Goal: Task Accomplishment & Management: Manage account settings

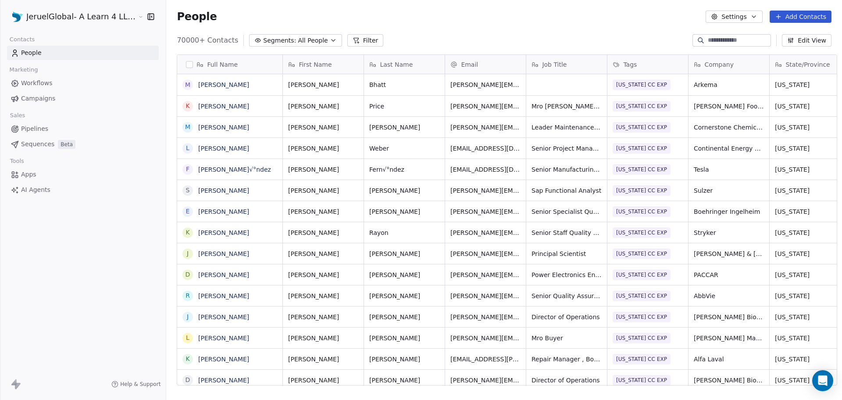
scroll to position [345, 675]
click at [38, 98] on span "Campaigns" at bounding box center [38, 98] width 34 height 9
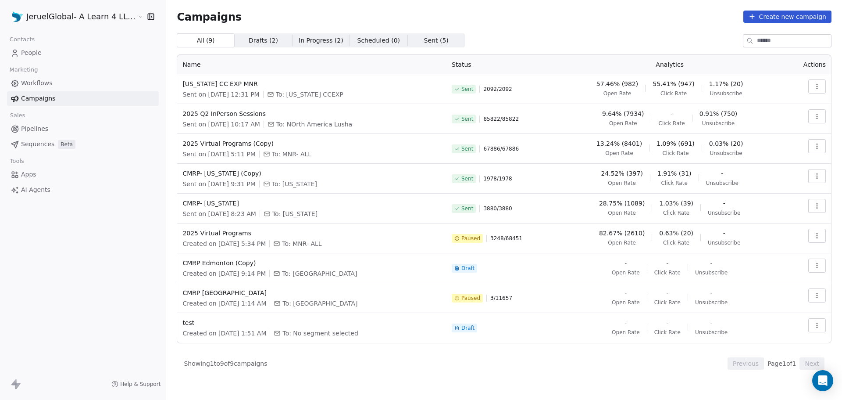
click at [820, 85] on icon "button" at bounding box center [817, 86] width 7 height 7
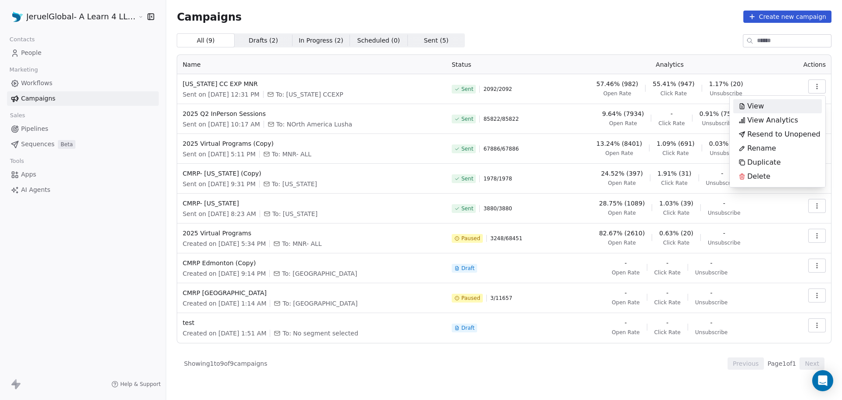
click at [674, 85] on html "JeruelGlobal- A Learn 4 LLC Company Contacts People Marketing Workflows Campaig…" at bounding box center [421, 200] width 842 height 400
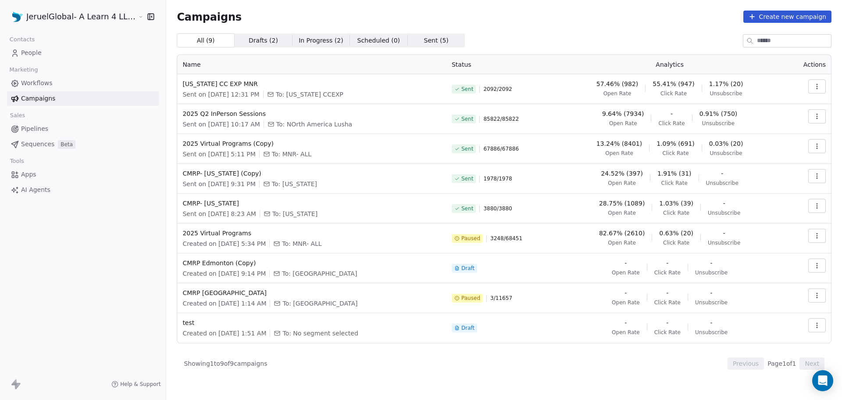
click at [22, 53] on span "People" at bounding box center [31, 52] width 21 height 9
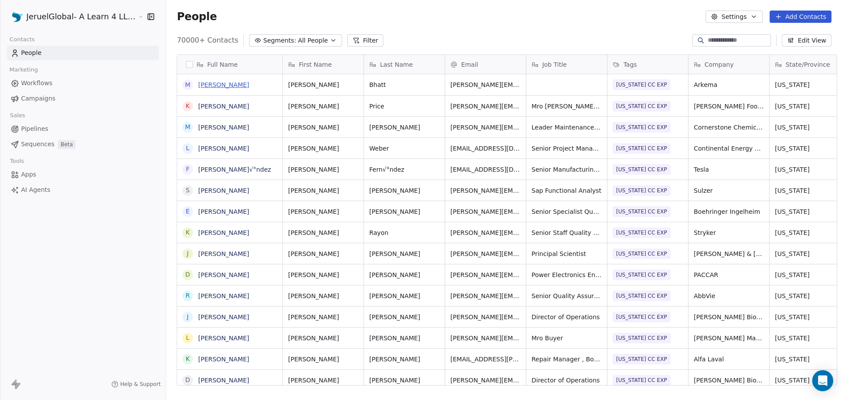
scroll to position [345, 675]
click at [359, 41] on button "Filter" at bounding box center [365, 40] width 36 height 12
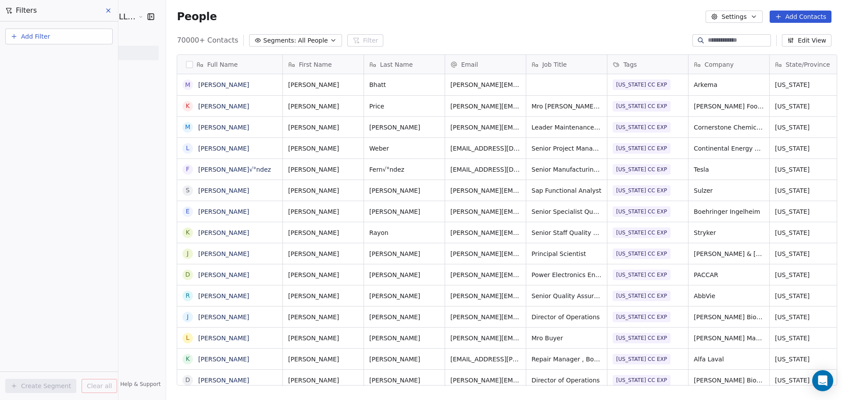
click at [34, 38] on span "Add Filter" at bounding box center [35, 36] width 29 height 9
click at [48, 68] on span "Contact activity" at bounding box center [38, 71] width 49 height 9
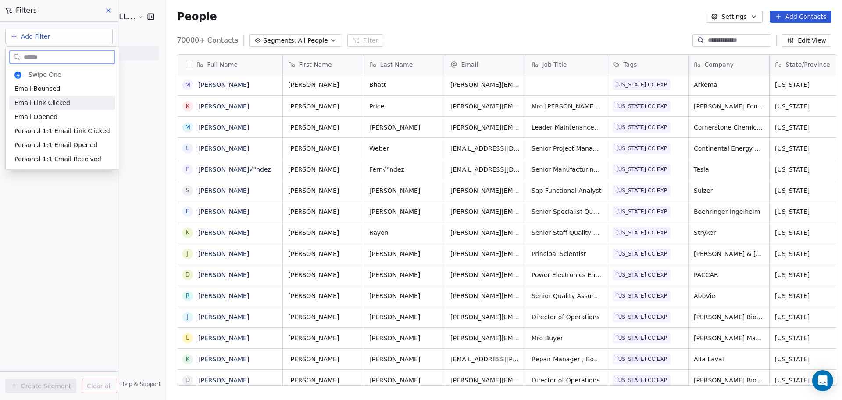
click at [62, 102] on span "Email Link Clicked" at bounding box center [42, 102] width 56 height 9
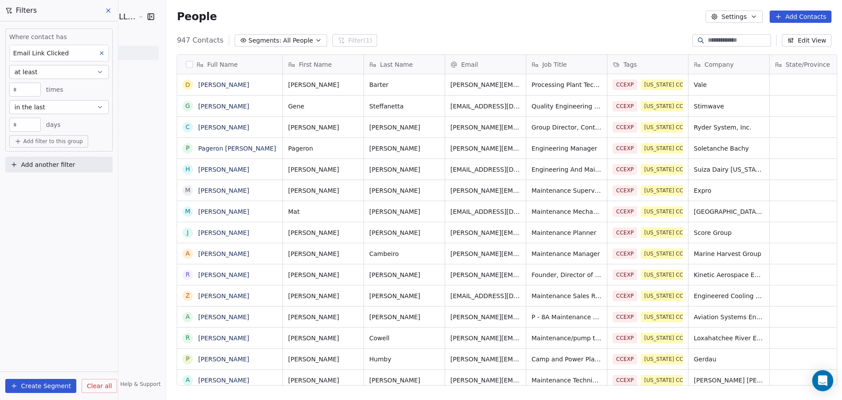
click at [61, 75] on button "at least" at bounding box center [59, 72] width 100 height 14
click at [64, 97] on div "at least" at bounding box center [59, 93] width 92 height 14
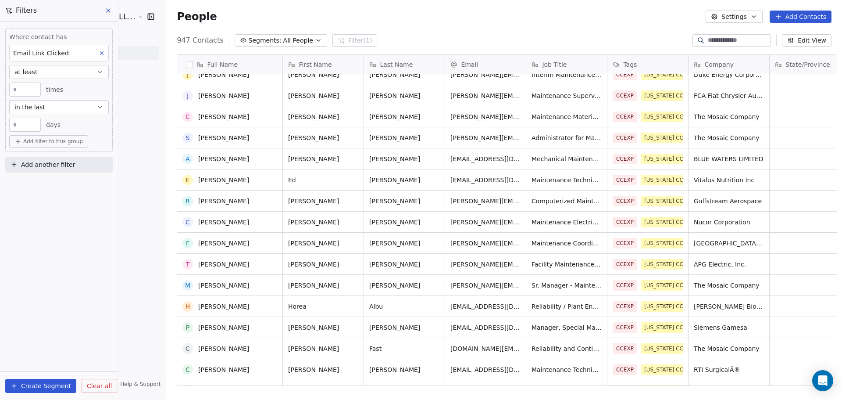
scroll to position [0, 0]
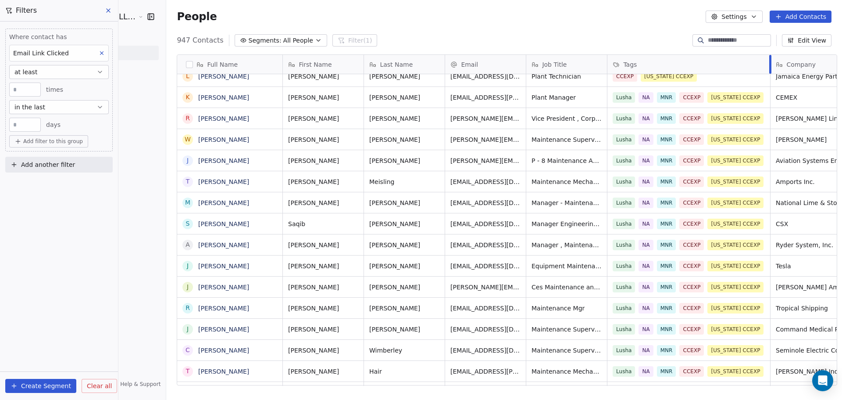
drag, startPoint x: 682, startPoint y: 59, endPoint x: 764, endPoint y: 69, distance: 82.6
click at [769, 69] on div at bounding box center [770, 64] width 2 height 19
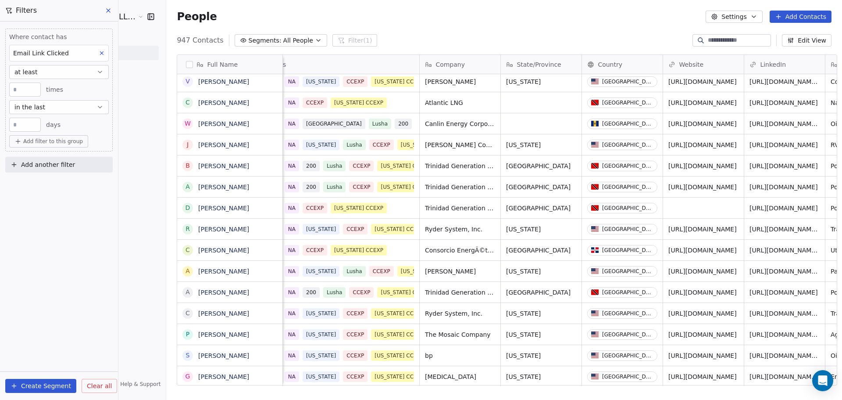
click at [45, 141] on span "Add filter to this group" at bounding box center [53, 141] width 60 height 7
click at [68, 162] on span "Contact properties" at bounding box center [46, 160] width 57 height 9
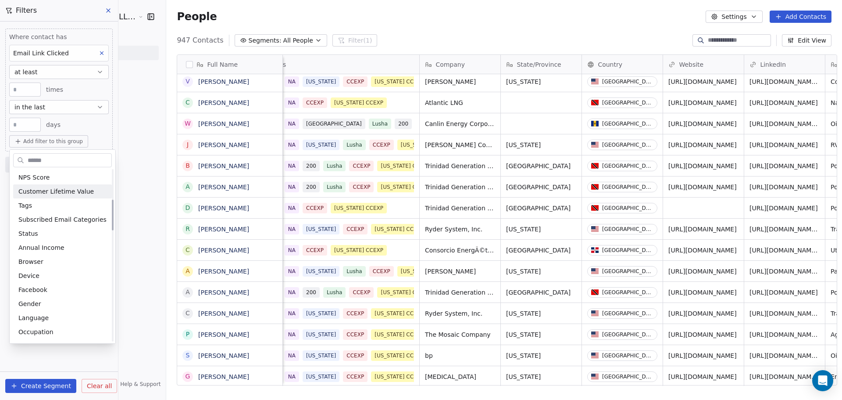
click at [116, 176] on html "JeruelGlobal- A Learn 4 LLC Company Contacts People Marketing Workflows Campaig…" at bounding box center [421, 200] width 842 height 400
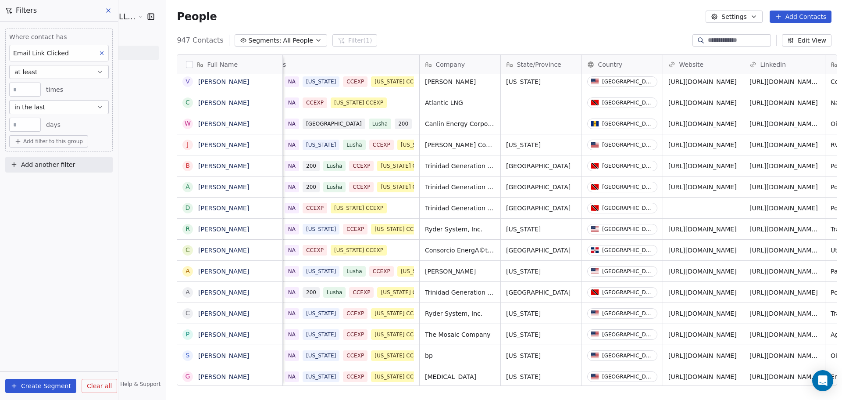
click at [48, 166] on span "Add another filter" at bounding box center [48, 164] width 54 height 9
click at [38, 198] on span "Contact activity" at bounding box center [38, 199] width 49 height 9
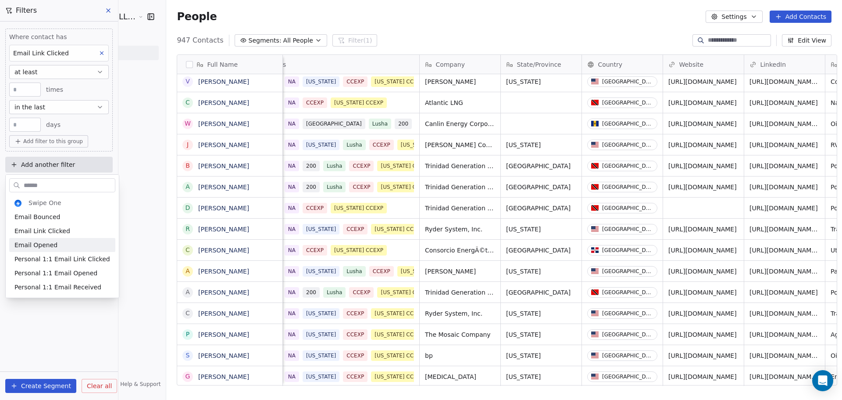
click at [224, 12] on html "JeruelGlobal- A Learn 4 LLC Company Contacts People Marketing Workflows Campaig…" at bounding box center [421, 200] width 842 height 400
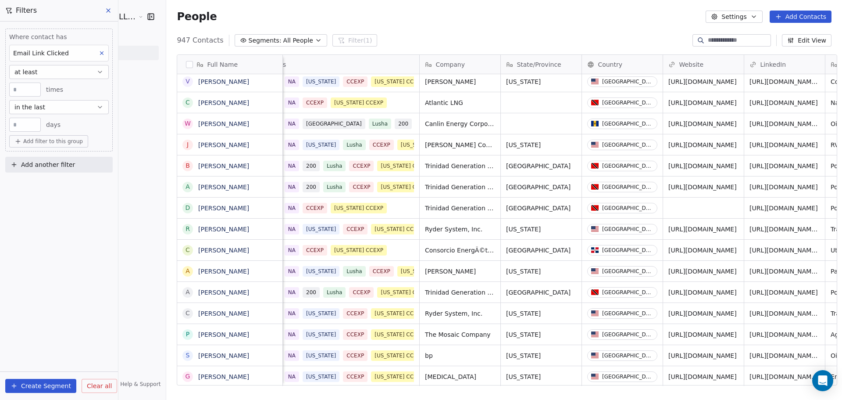
click at [21, 142] on icon at bounding box center [17, 141] width 7 height 7
click at [71, 158] on div "Contact properties" at bounding box center [58, 160] width 81 height 9
type input "***"
click at [49, 188] on div "Tags" at bounding box center [58, 191] width 81 height 9
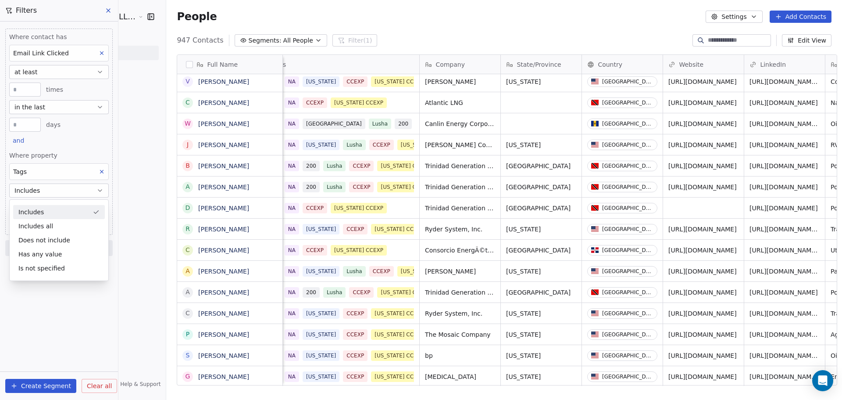
click at [49, 211] on div "Includes" at bounding box center [59, 212] width 92 height 14
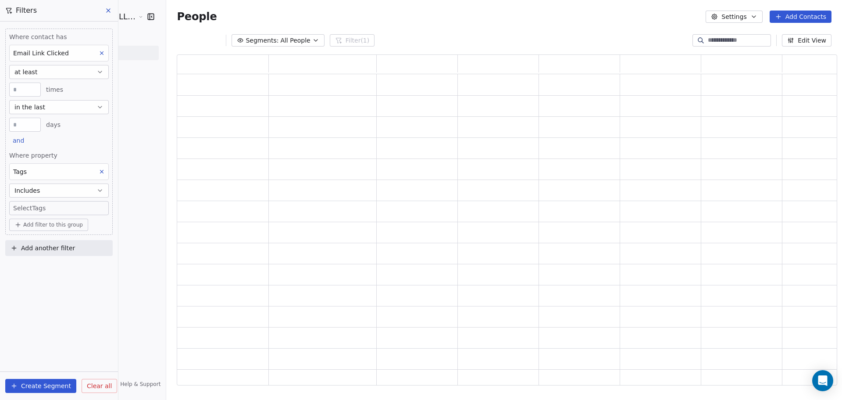
click at [48, 204] on body "JeruelGlobal- A Learn 4 LLC Company Contacts People Marketing Workflows Campaig…" at bounding box center [421, 200] width 842 height 400
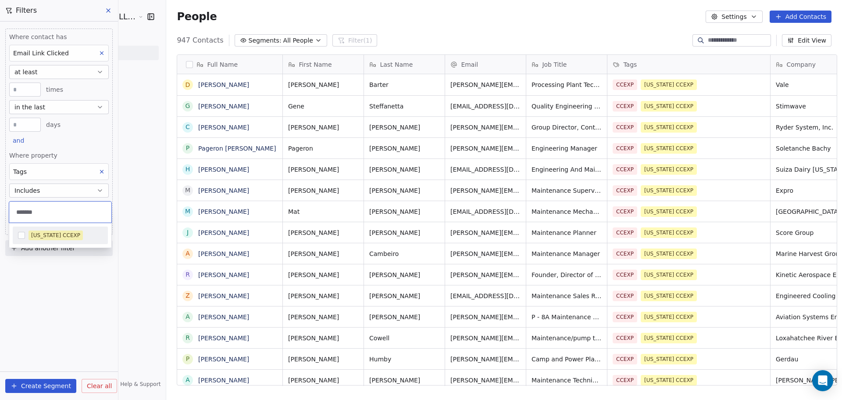
type input "*******"
click at [35, 236] on div "[US_STATE] CCEXP" at bounding box center [55, 235] width 49 height 8
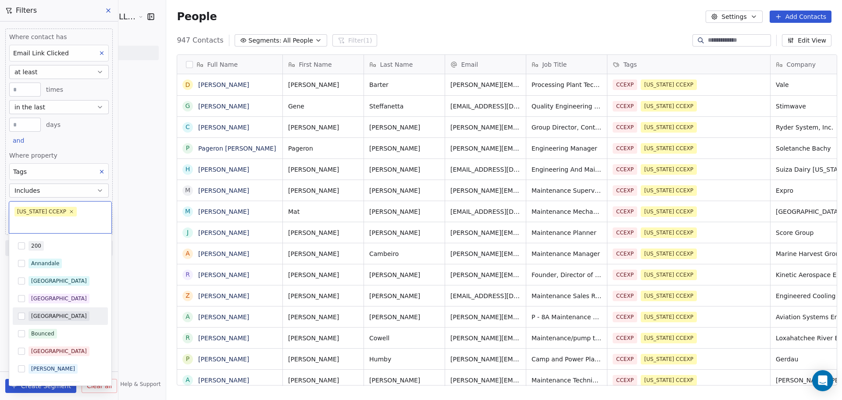
click at [137, 221] on html "JeruelGlobal- A Learn 4 LLC Company Contacts People Marketing Workflows Campaig…" at bounding box center [421, 200] width 842 height 400
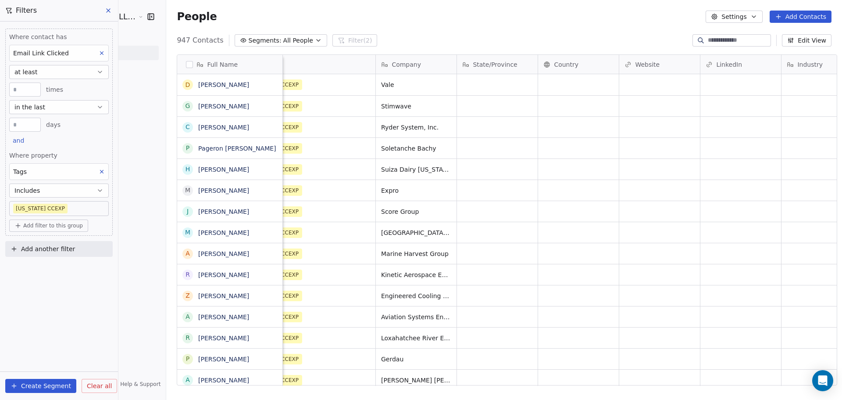
scroll to position [0, 817]
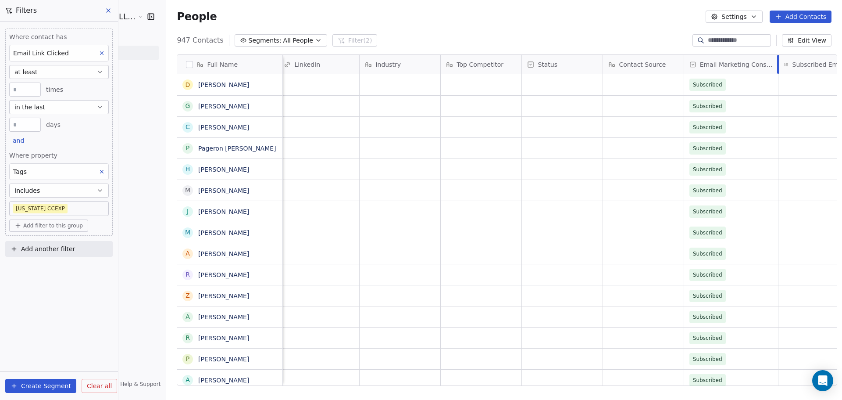
drag, startPoint x: 721, startPoint y: 59, endPoint x: 772, endPoint y: 61, distance: 50.5
click at [777, 61] on div at bounding box center [778, 64] width 2 height 19
click at [43, 226] on span "Add filter to this group" at bounding box center [53, 225] width 60 height 7
click at [50, 244] on span "Contact properties" at bounding box center [46, 244] width 57 height 9
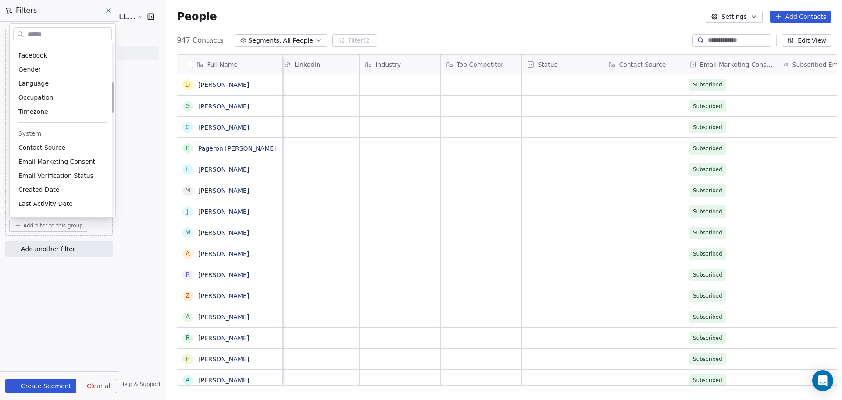
scroll to position [307, 0]
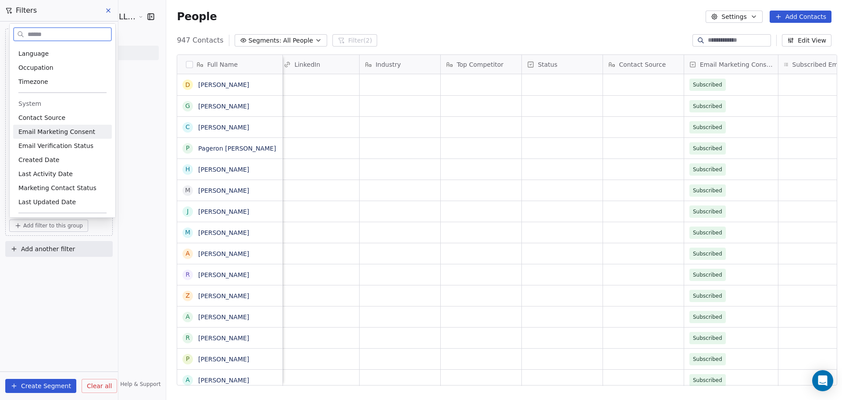
click at [69, 134] on span "Email Marketing Consent" at bounding box center [56, 131] width 77 height 9
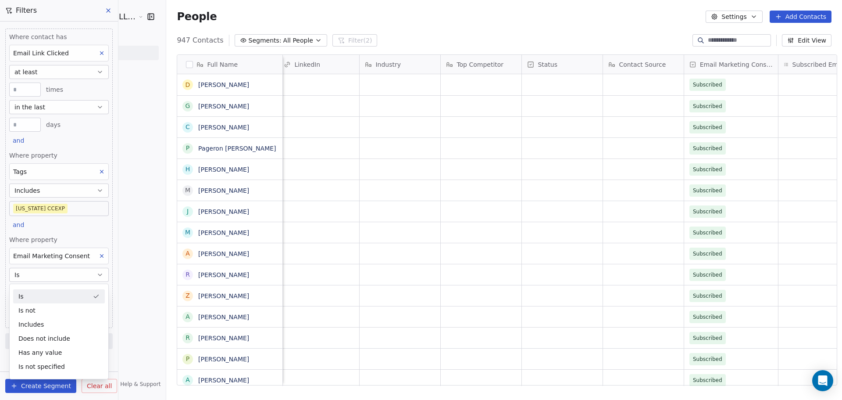
click at [65, 299] on div "Is" at bounding box center [59, 296] width 92 height 14
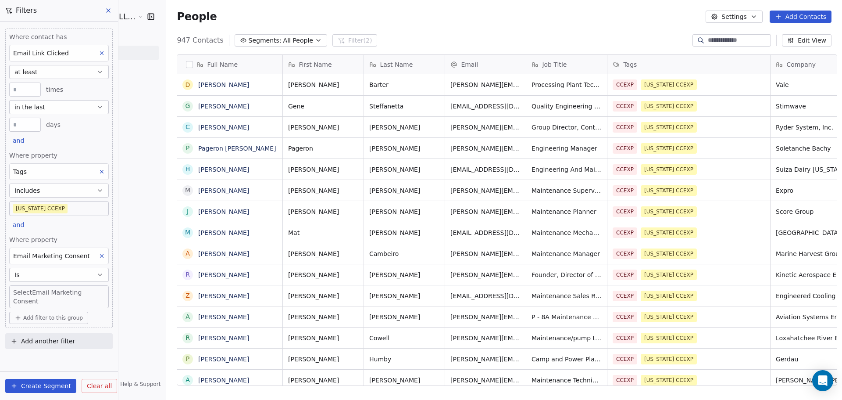
scroll to position [345, 675]
click at [55, 296] on body "JeruelGlobal- A Learn 4 LLC Company Contacts People Marketing Workflows Campaig…" at bounding box center [421, 200] width 842 height 400
click at [51, 318] on div "Subscribed" at bounding box center [38, 318] width 29 height 8
click at [132, 323] on div "JeruelGlobal- A Learn 4 LLC Company Contacts People Marketing Workflows Campaig…" at bounding box center [83, 200] width 166 height 400
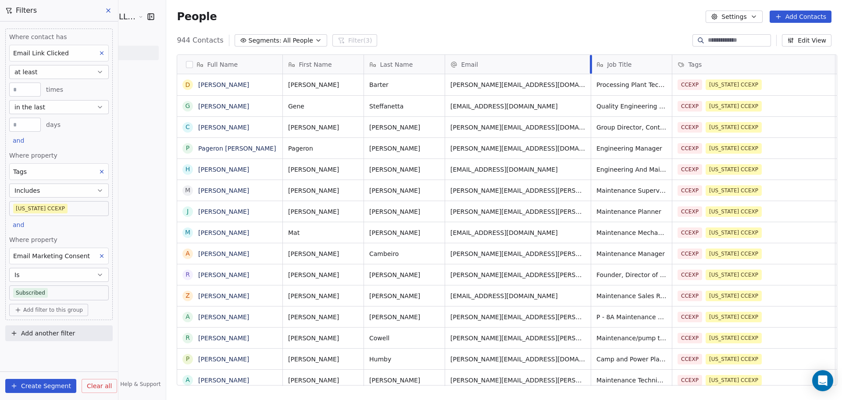
drag, startPoint x: 519, startPoint y: 63, endPoint x: 584, endPoint y: 61, distance: 64.9
click at [590, 61] on div at bounding box center [591, 64] width 2 height 19
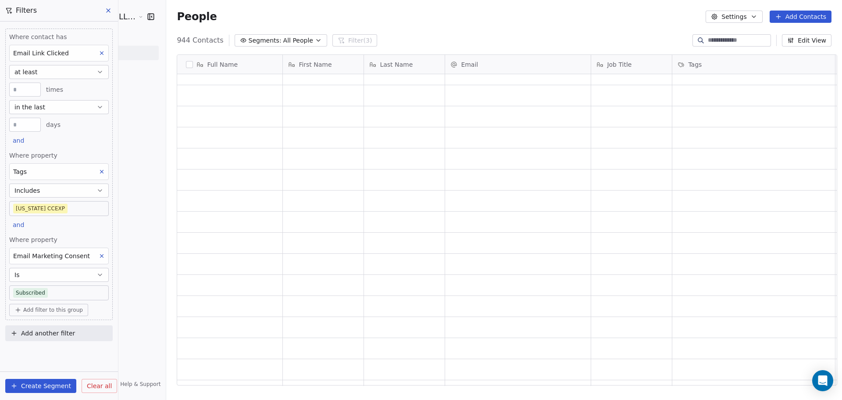
scroll to position [5000, 0]
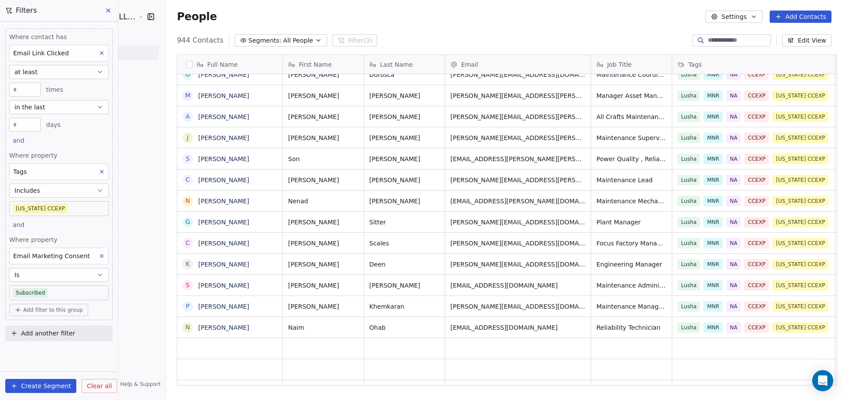
click at [54, 393] on div "Create Segment Clear all" at bounding box center [59, 385] width 118 height 28
click at [54, 388] on button "Create Segment" at bounding box center [40, 385] width 71 height 14
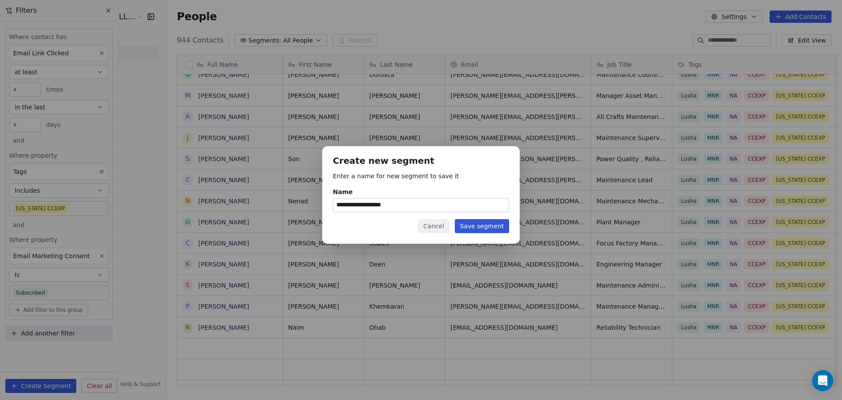
type input "**********"
click at [507, 226] on button "Save segment" at bounding box center [482, 226] width 54 height 14
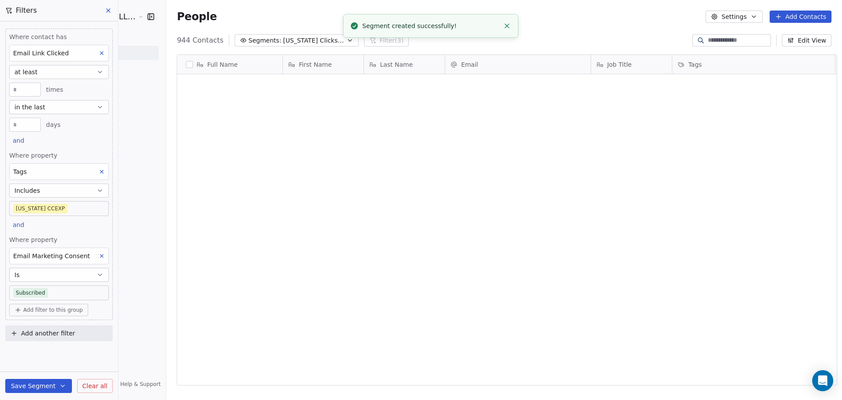
scroll to position [0, 0]
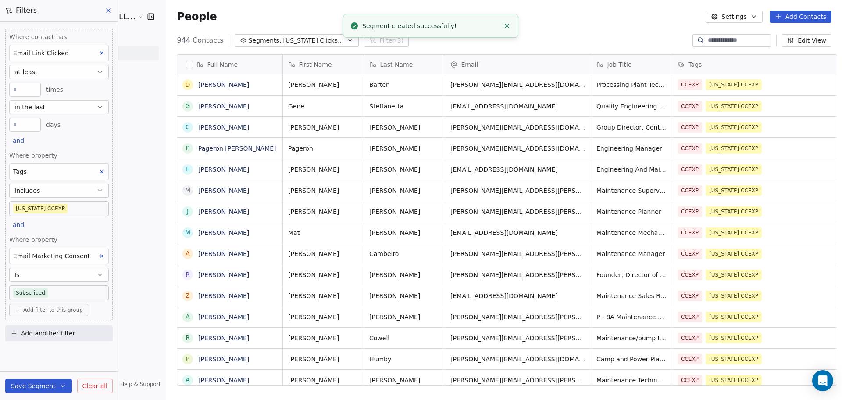
click at [283, 40] on span "[US_STATE] Clicks- CMRP" at bounding box center [313, 40] width 61 height 9
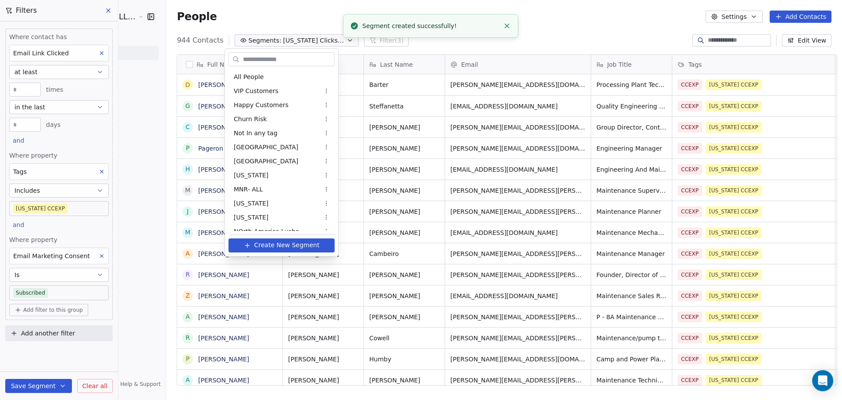
scroll to position [36, 0]
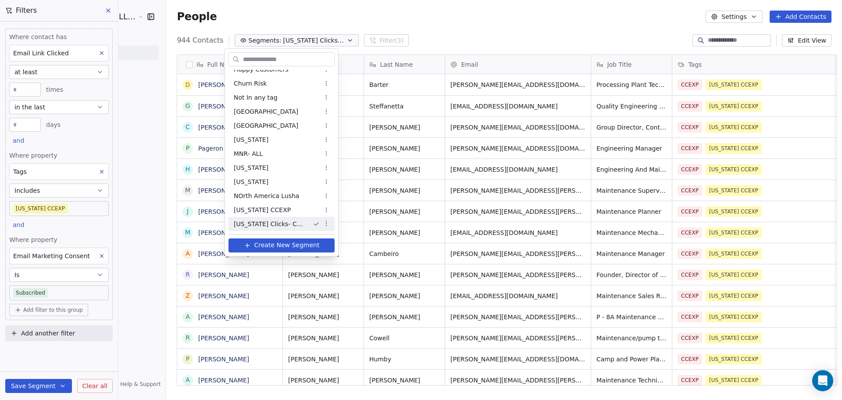
click at [266, 227] on span "[US_STATE] Clicks- CMRP" at bounding box center [270, 223] width 72 height 9
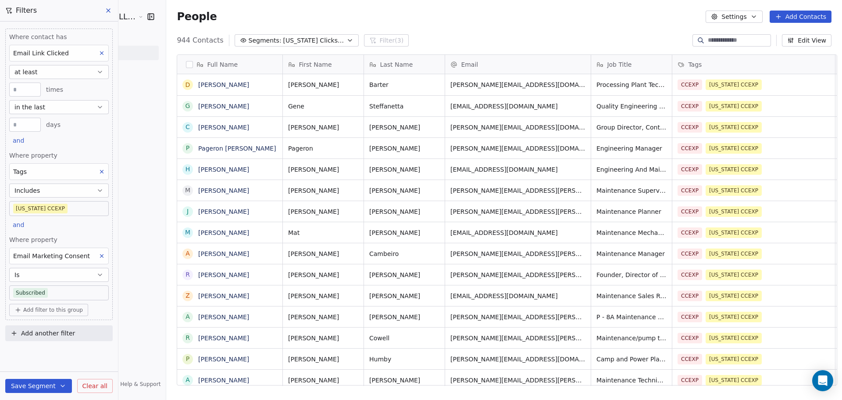
click at [107, 10] on icon at bounding box center [109, 11] width 4 height 4
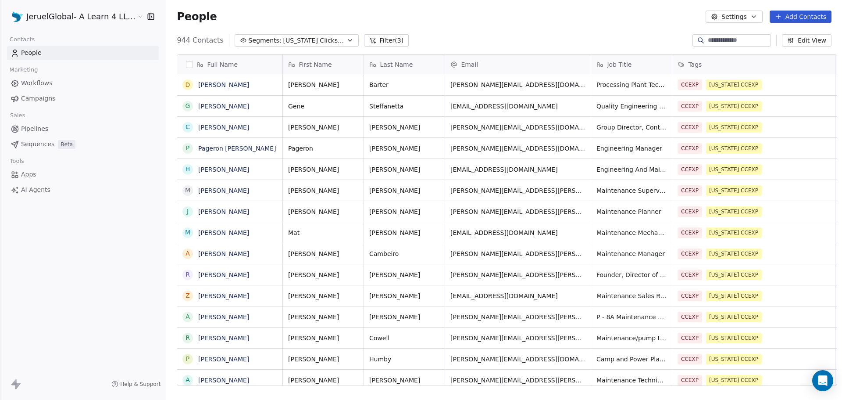
click at [23, 81] on span "Workflows" at bounding box center [37, 83] width 32 height 9
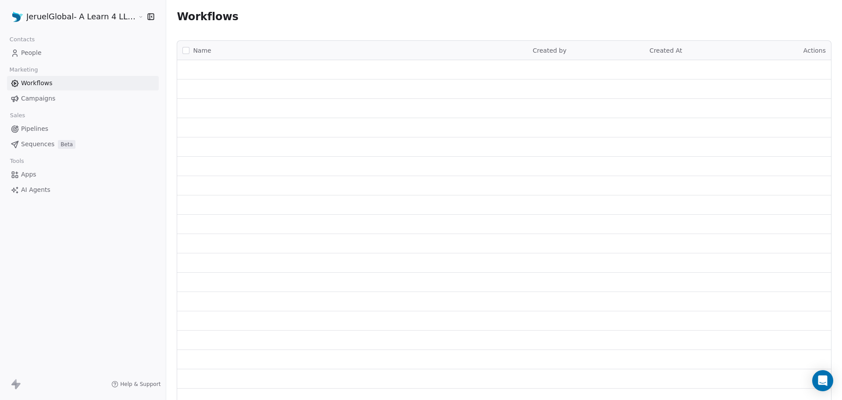
click at [30, 56] on span "People" at bounding box center [31, 52] width 21 height 9
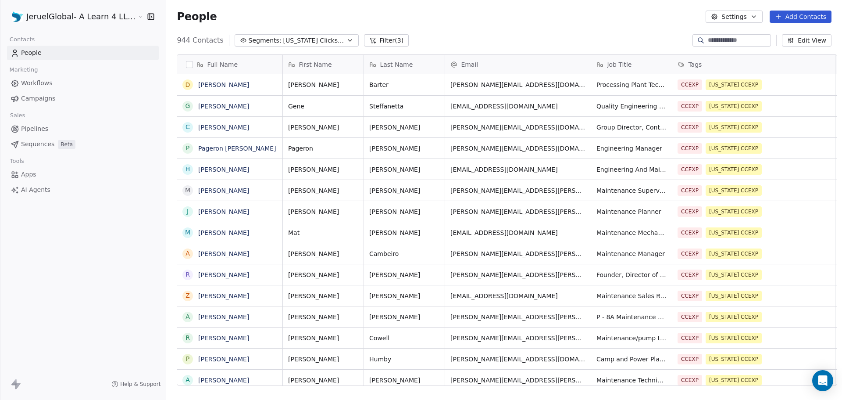
click at [36, 98] on span "Campaigns" at bounding box center [38, 98] width 34 height 9
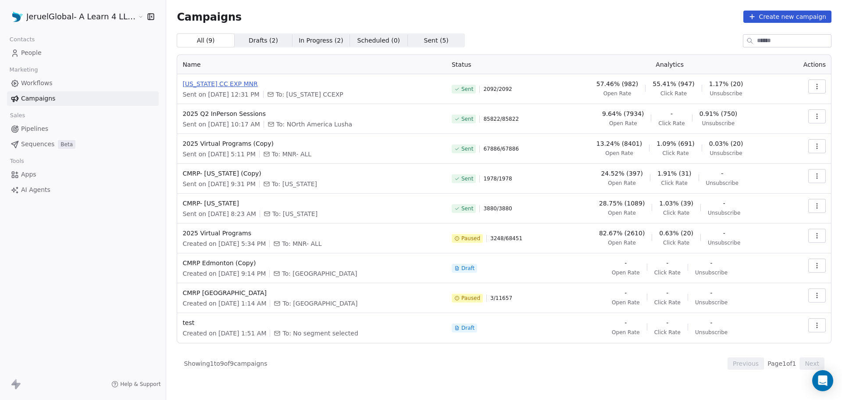
click at [282, 85] on span "[US_STATE] CC EXP MNR" at bounding box center [311, 83] width 259 height 9
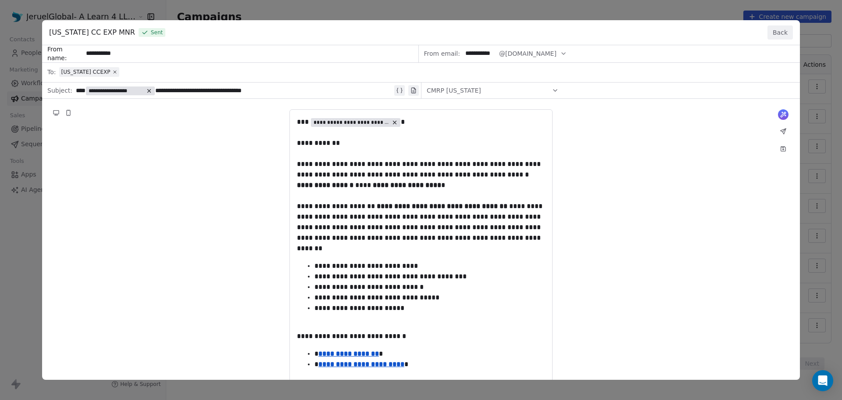
click at [656, 8] on div "**********" at bounding box center [421, 200] width 842 height 400
click at [780, 34] on button "Back" at bounding box center [779, 32] width 25 height 14
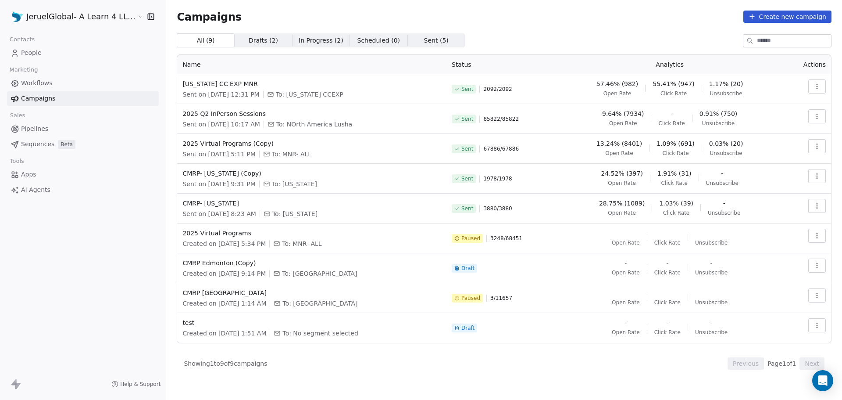
click at [811, 86] on button "button" at bounding box center [817, 86] width 18 height 14
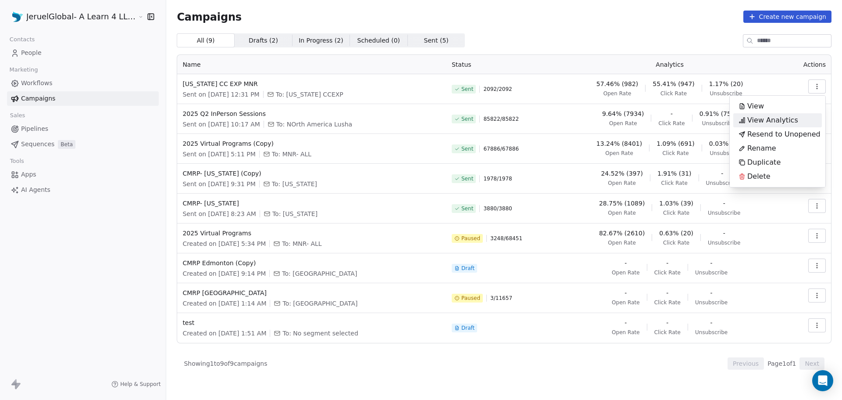
click at [768, 118] on span "View Analytics" at bounding box center [772, 120] width 51 height 11
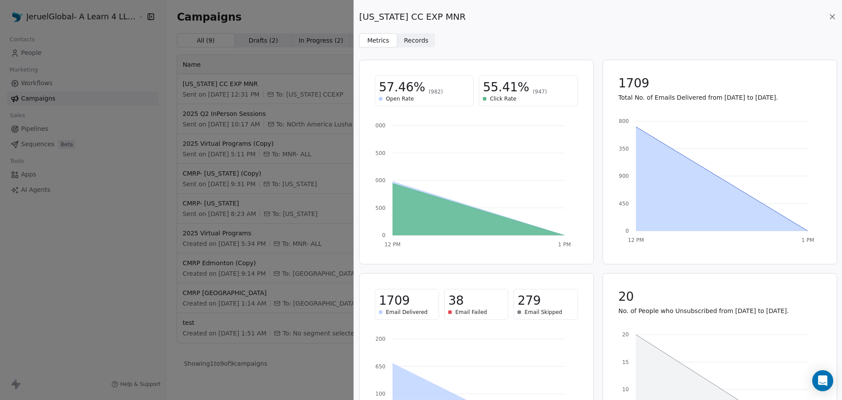
click at [412, 34] on span "Records Records" at bounding box center [416, 40] width 38 height 14
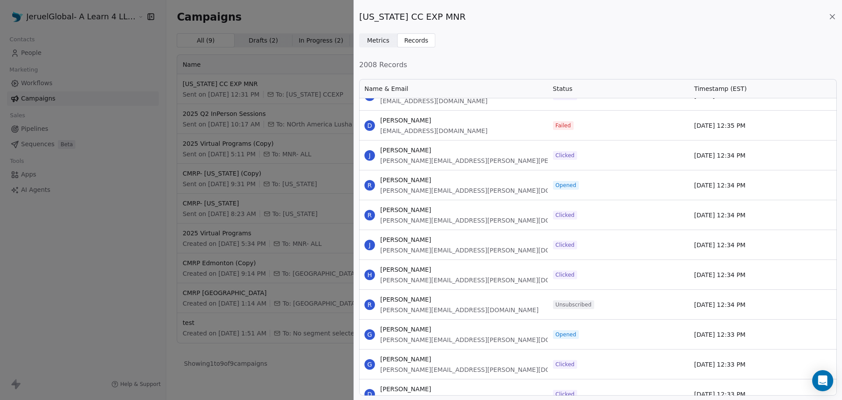
scroll to position [1018, 0]
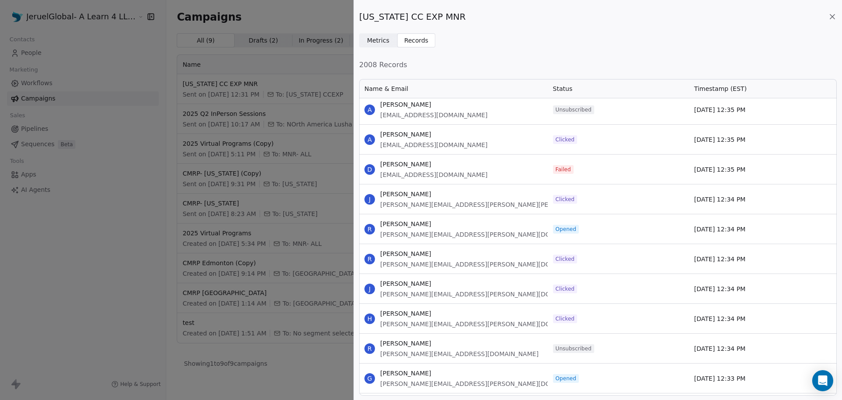
click at [568, 197] on span "Clicked" at bounding box center [565, 199] width 19 height 7
click at [379, 41] on span "Metrics" at bounding box center [378, 40] width 22 height 9
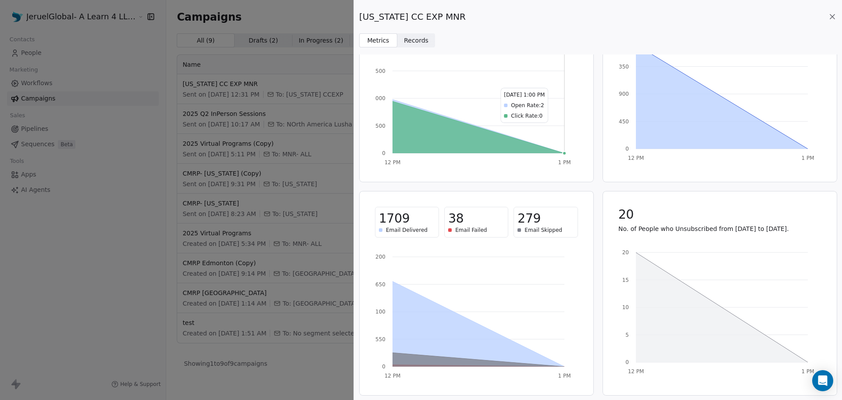
scroll to position [83, 0]
click at [420, 43] on span "Records" at bounding box center [416, 40] width 25 height 9
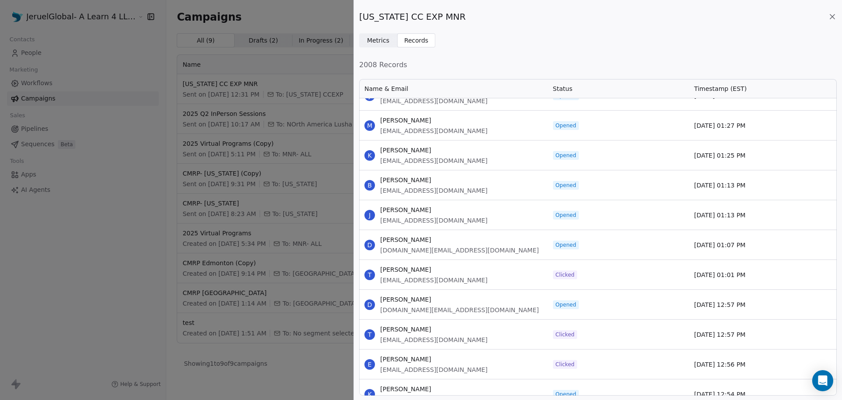
scroll to position [0, 0]
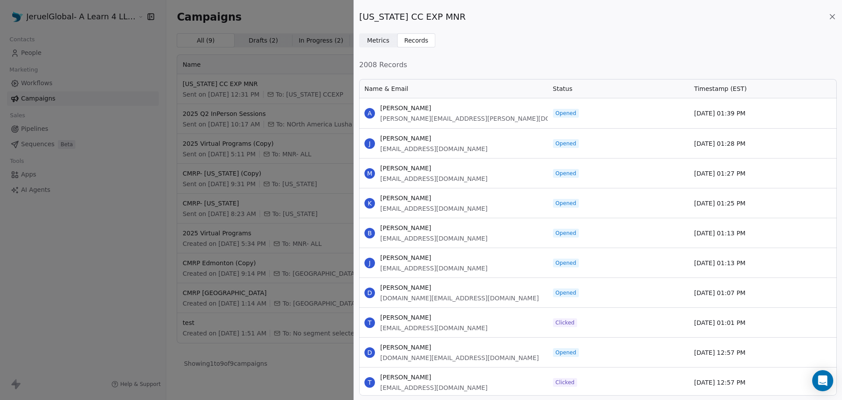
click at [435, 116] on span "[PERSON_NAME][EMAIL_ADDRESS][PERSON_NAME][DOMAIN_NAME]" at bounding box center [484, 118] width 209 height 9
click at [830, 18] on icon at bounding box center [832, 16] width 9 height 9
